Goal: Transaction & Acquisition: Purchase product/service

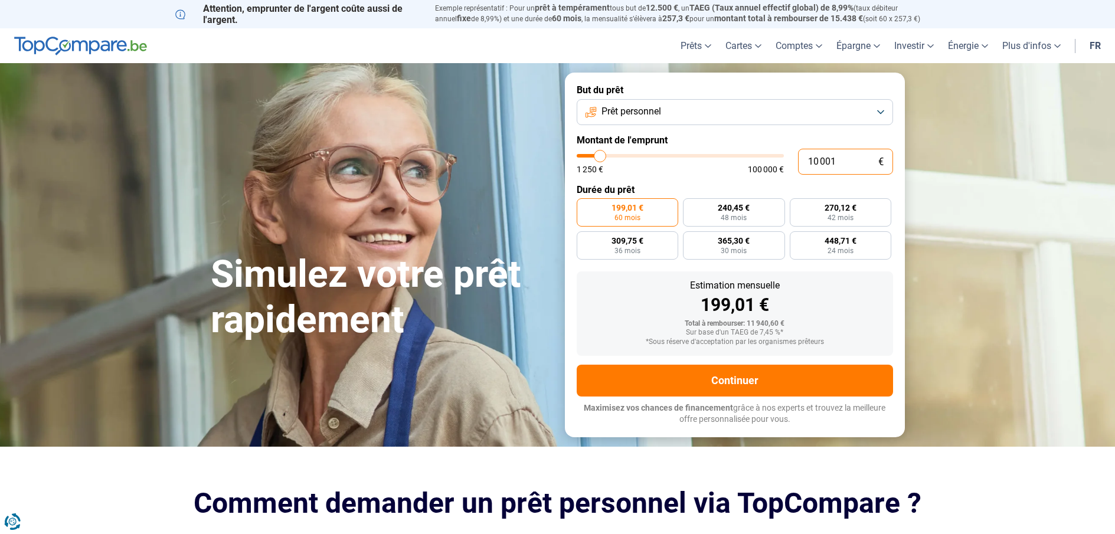
drag, startPoint x: 842, startPoint y: 161, endPoint x: 801, endPoint y: 159, distance: 40.8
click at [801, 159] on input "10 001" at bounding box center [845, 162] width 95 height 26
type input "1"
type input "1250"
type input "19"
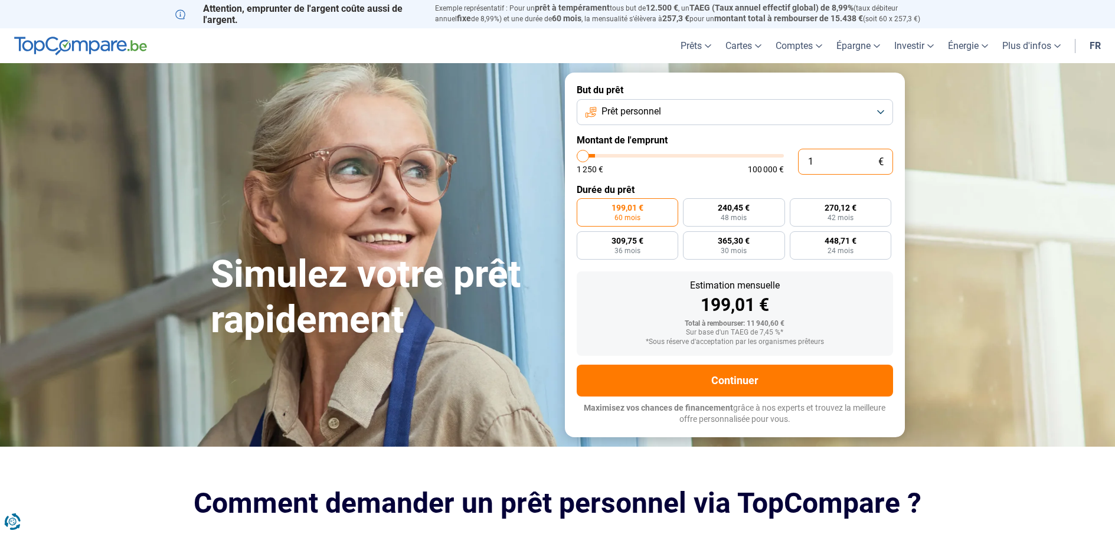
type input "1250"
type input "190"
type input "1250"
type input "1 900"
type input "2000"
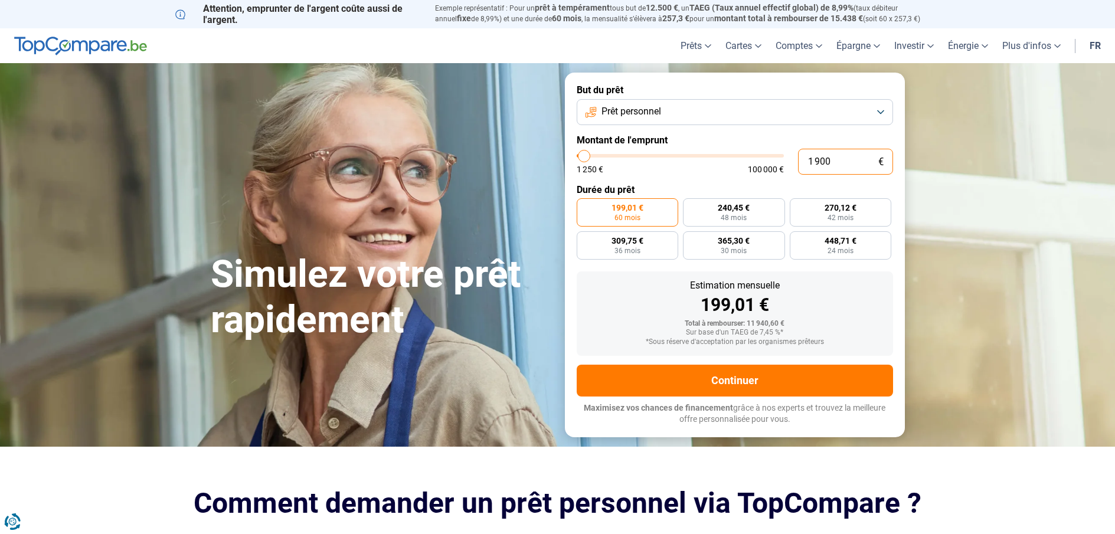
radio input "true"
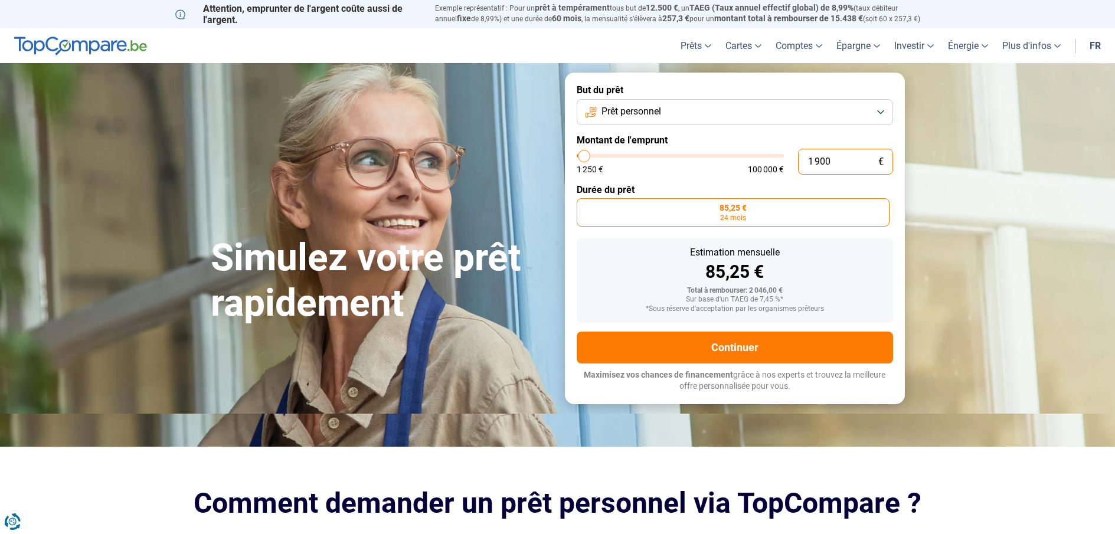
type input "1 900"
click at [753, 213] on label "85,25 € 24 mois" at bounding box center [733, 212] width 313 height 28
click at [585, 206] on input "85,25 € 24 mois" at bounding box center [581, 202] width 8 height 8
click at [715, 344] on button "Continuer" at bounding box center [735, 348] width 317 height 32
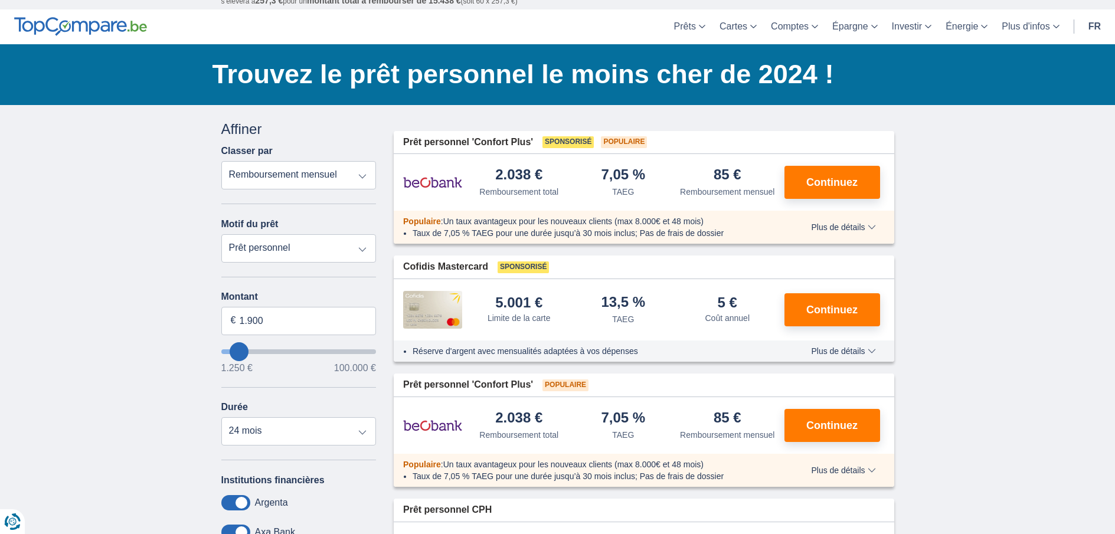
scroll to position [59, 0]
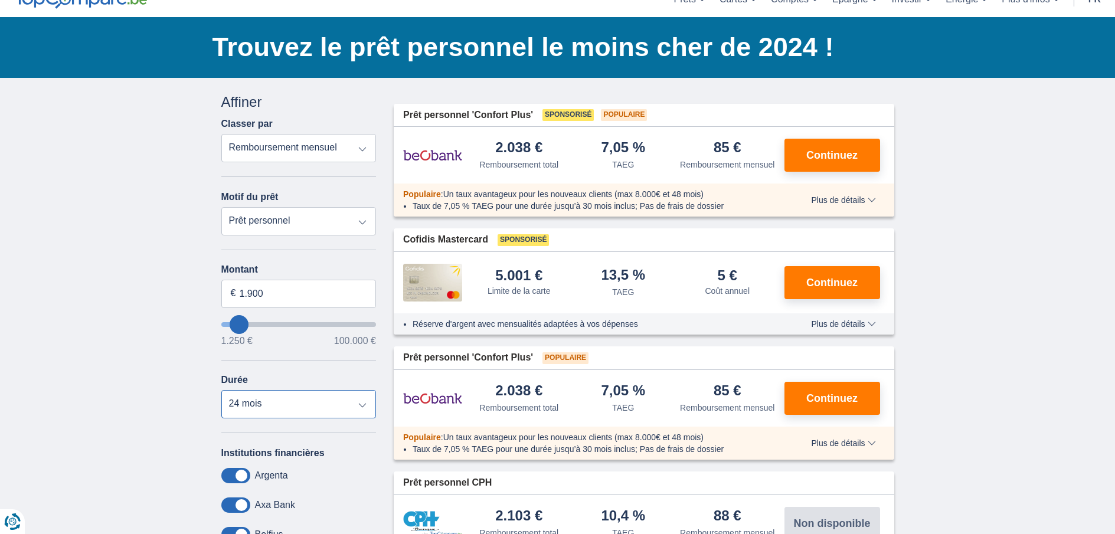
click at [357, 409] on select "12 mois 18 mois 24 mois" at bounding box center [298, 404] width 155 height 28
select select "12"
click at [221, 390] on select "12 mois 18 mois 24 mois" at bounding box center [298, 404] width 155 height 28
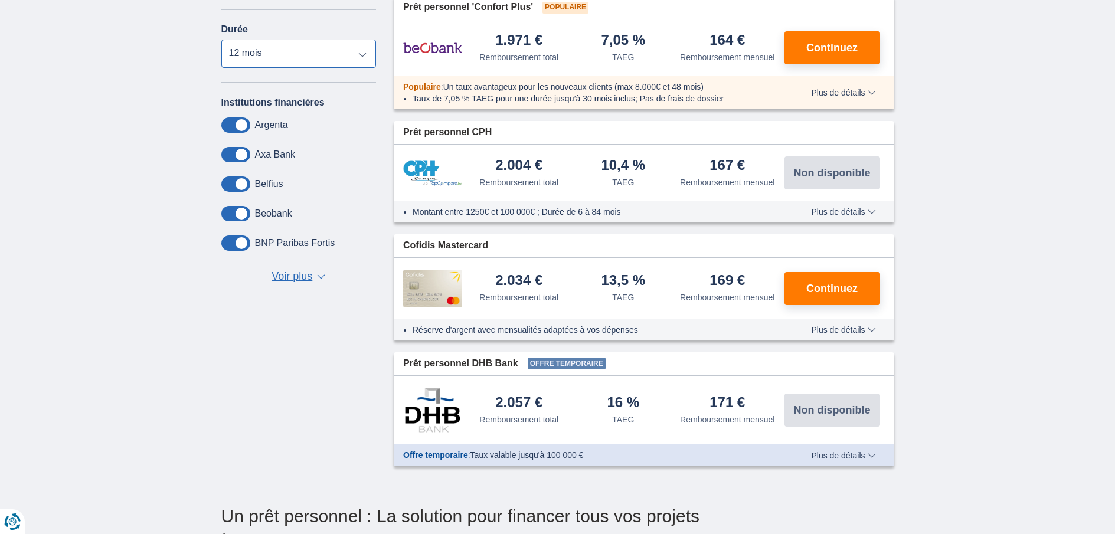
scroll to position [236, 0]
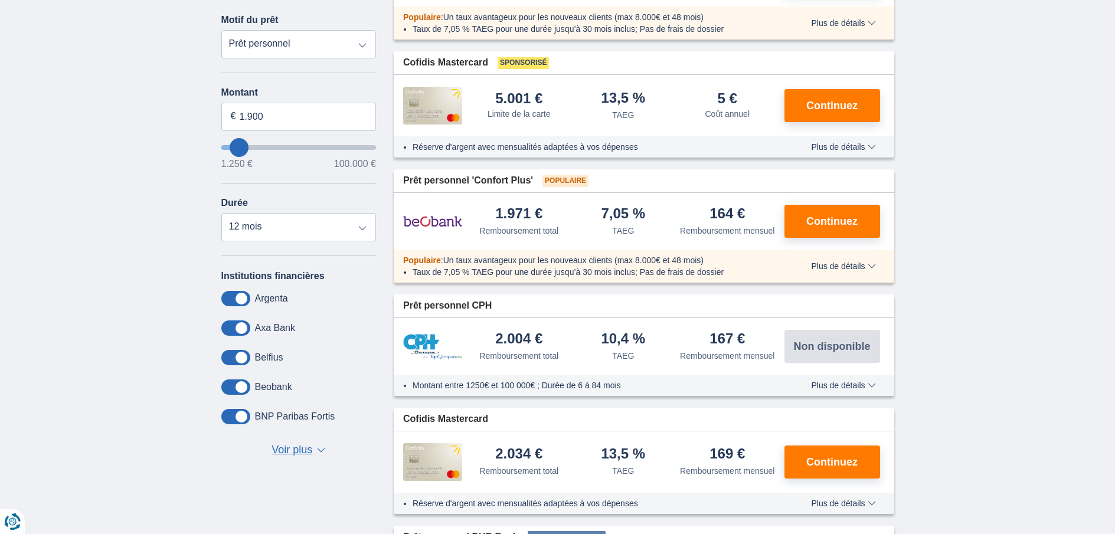
click at [319, 448] on span "▼" at bounding box center [321, 450] width 8 height 5
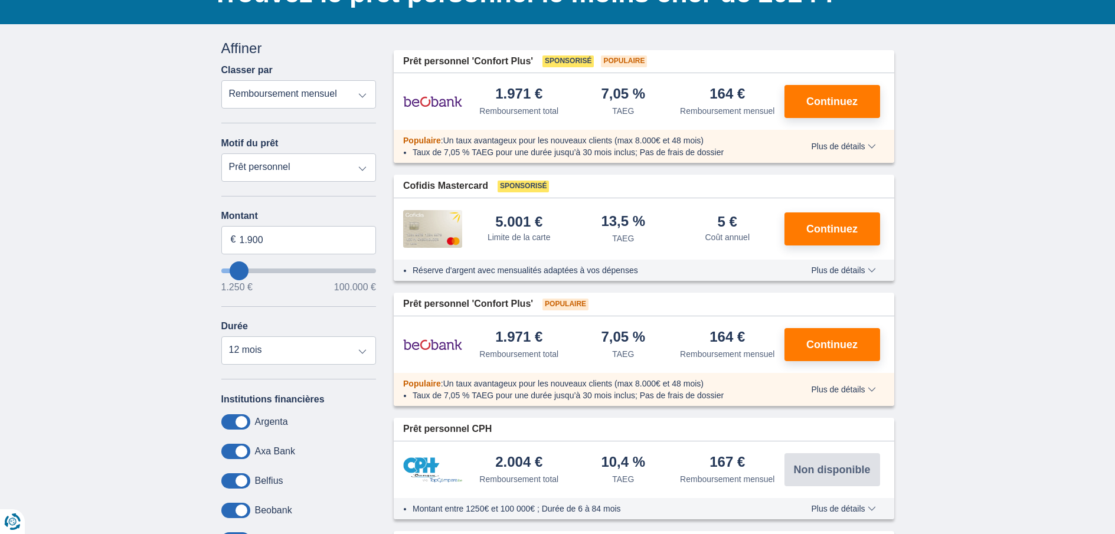
scroll to position [0, 0]
